Goal: Transaction & Acquisition: Purchase product/service

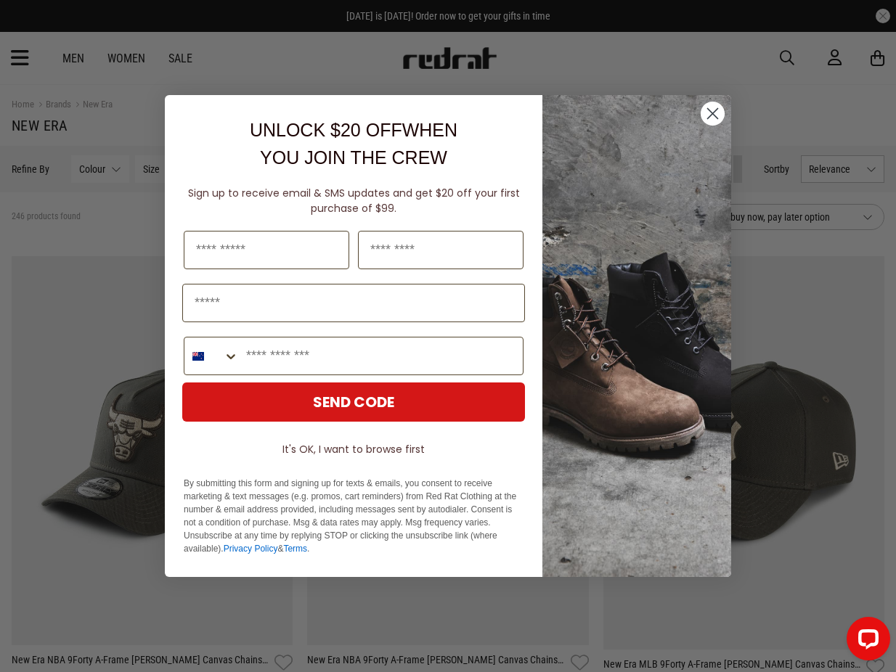
click at [715, 109] on circle "Close dialog" at bounding box center [713, 114] width 24 height 24
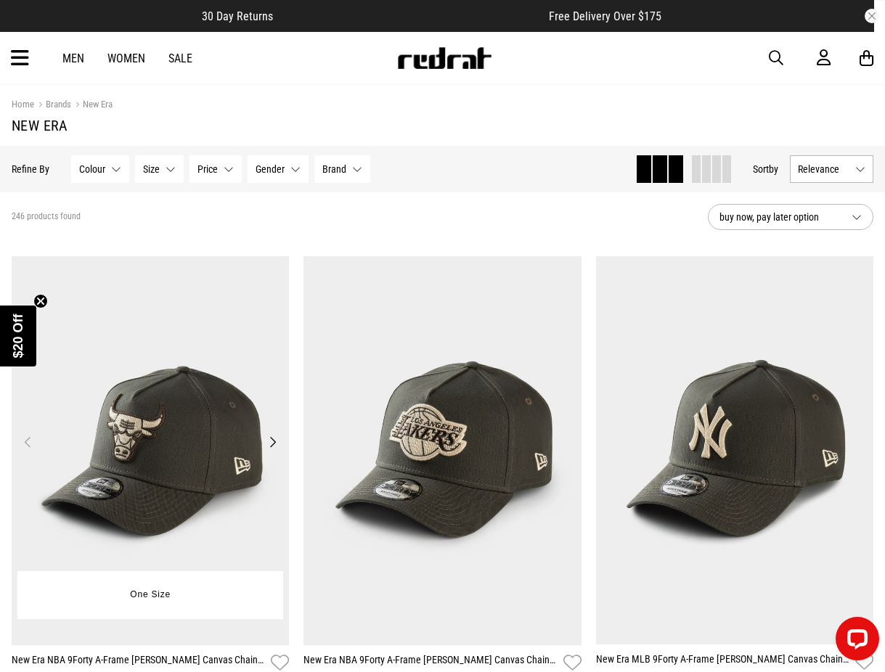
click at [191, 426] on img at bounding box center [151, 450] width 278 height 389
